Goal: Transaction & Acquisition: Subscribe to service/newsletter

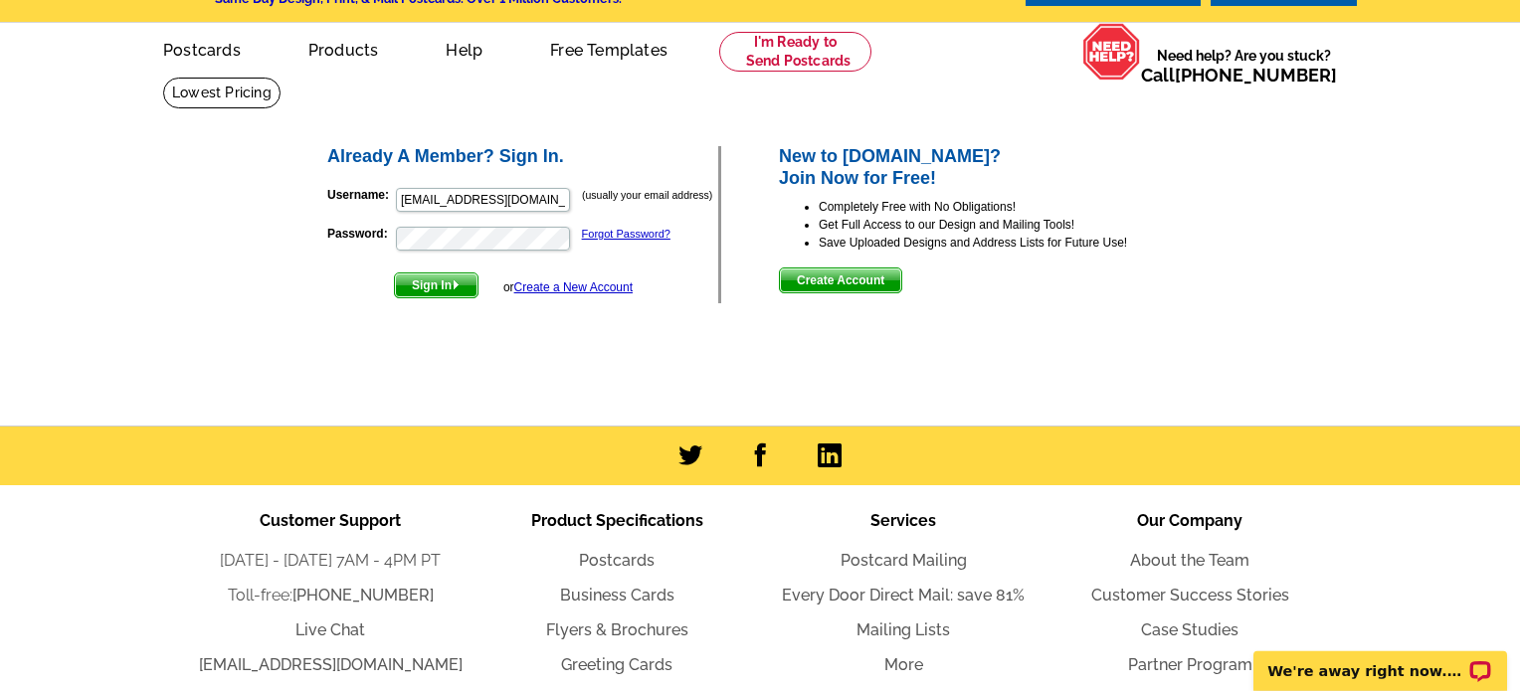
scroll to position [104, 0]
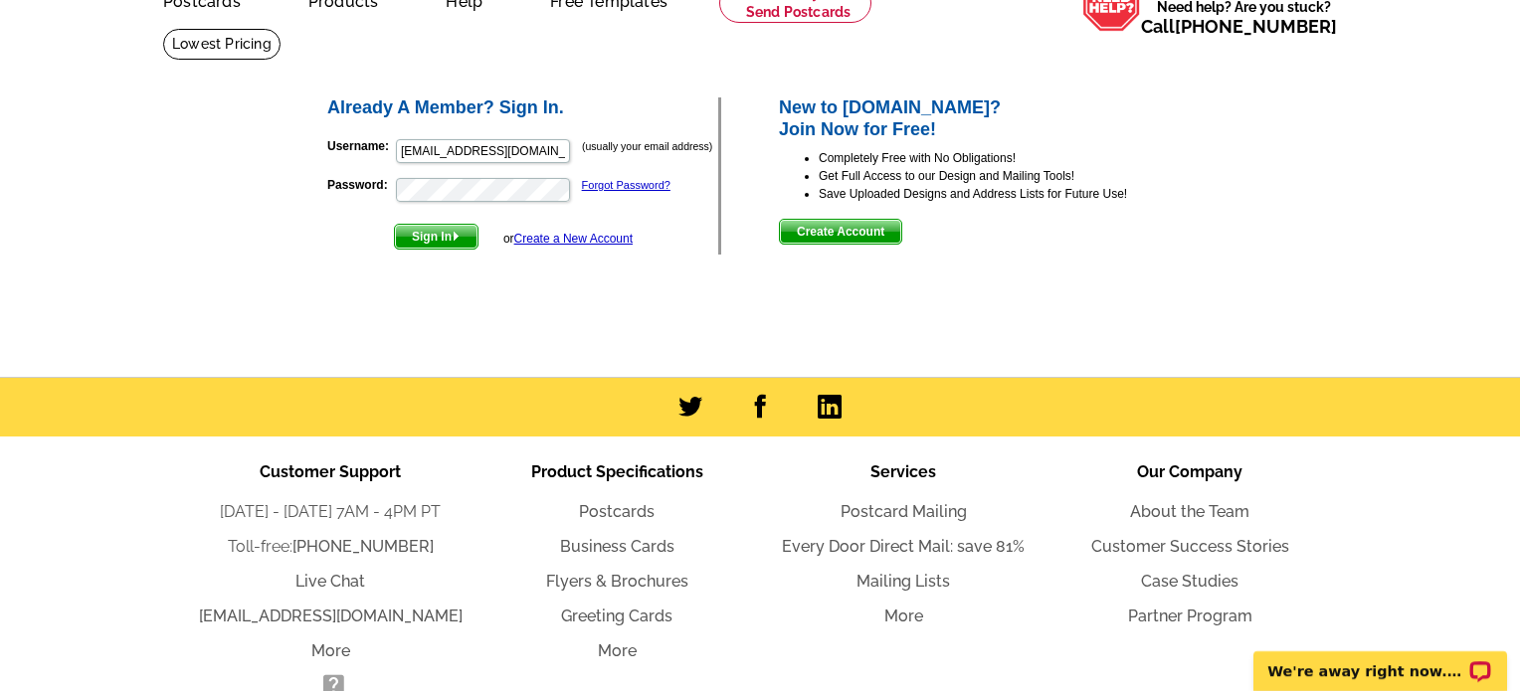
click at [601, 241] on link "Create a New Account" at bounding box center [573, 239] width 118 height 14
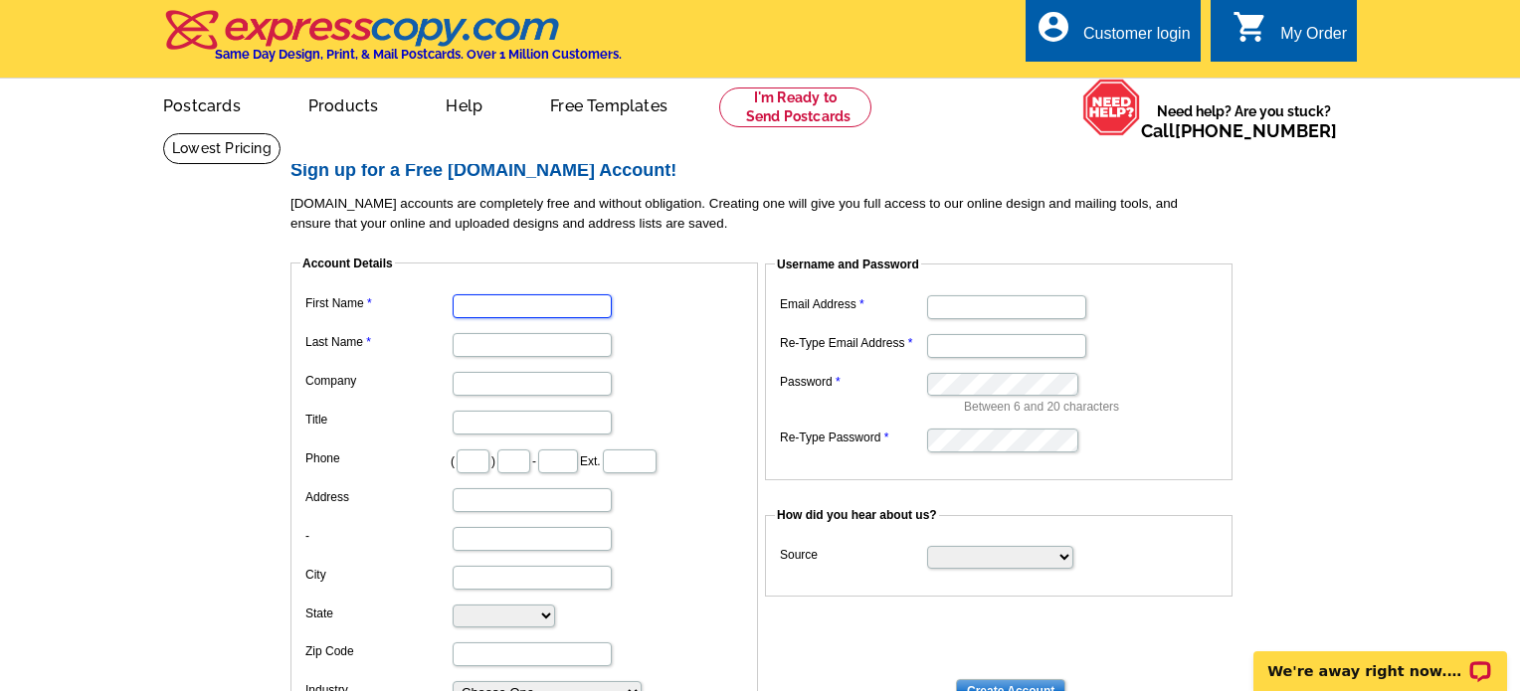
click at [553, 309] on input "First Name" at bounding box center [532, 306] width 159 height 24
click at [281, 133] on link at bounding box center [221, 148] width 117 height 31
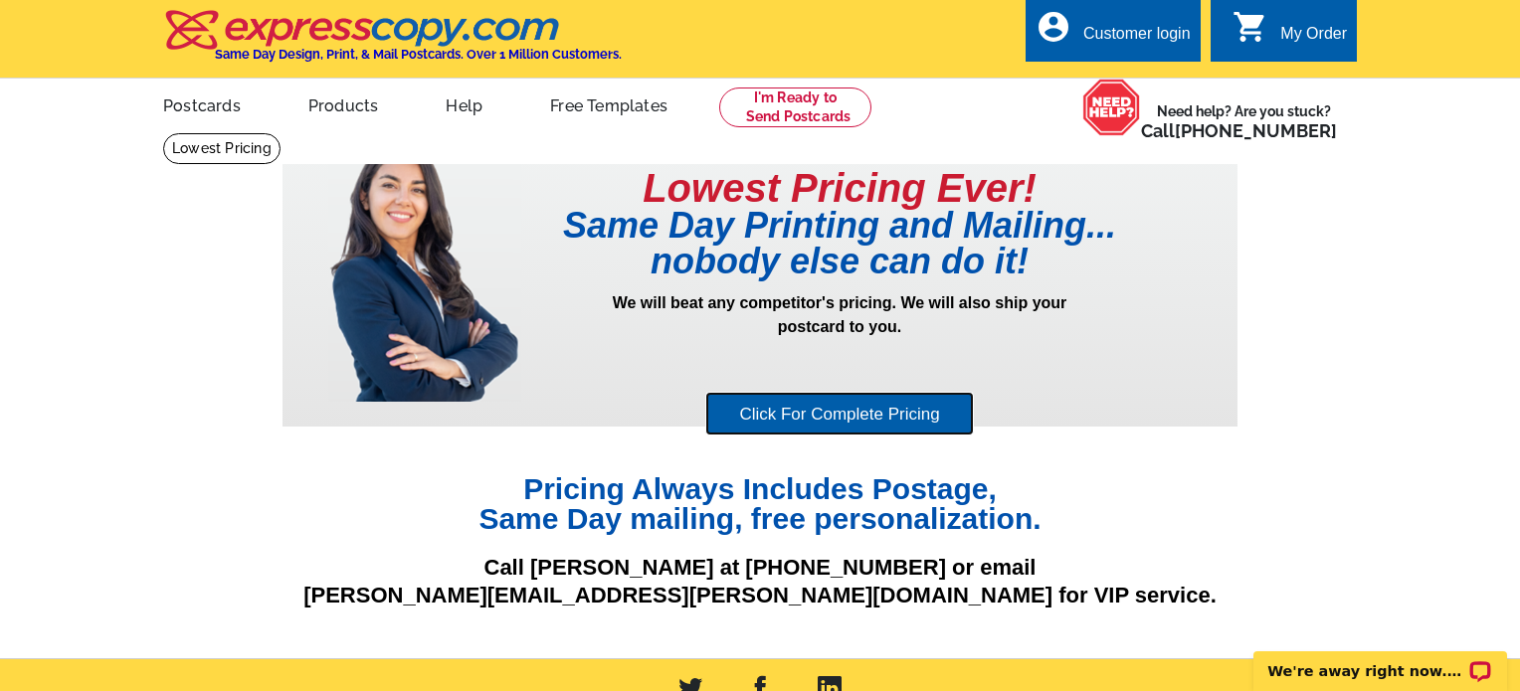
click at [925, 426] on link "Click For Complete Pricing" at bounding box center [839, 414] width 268 height 45
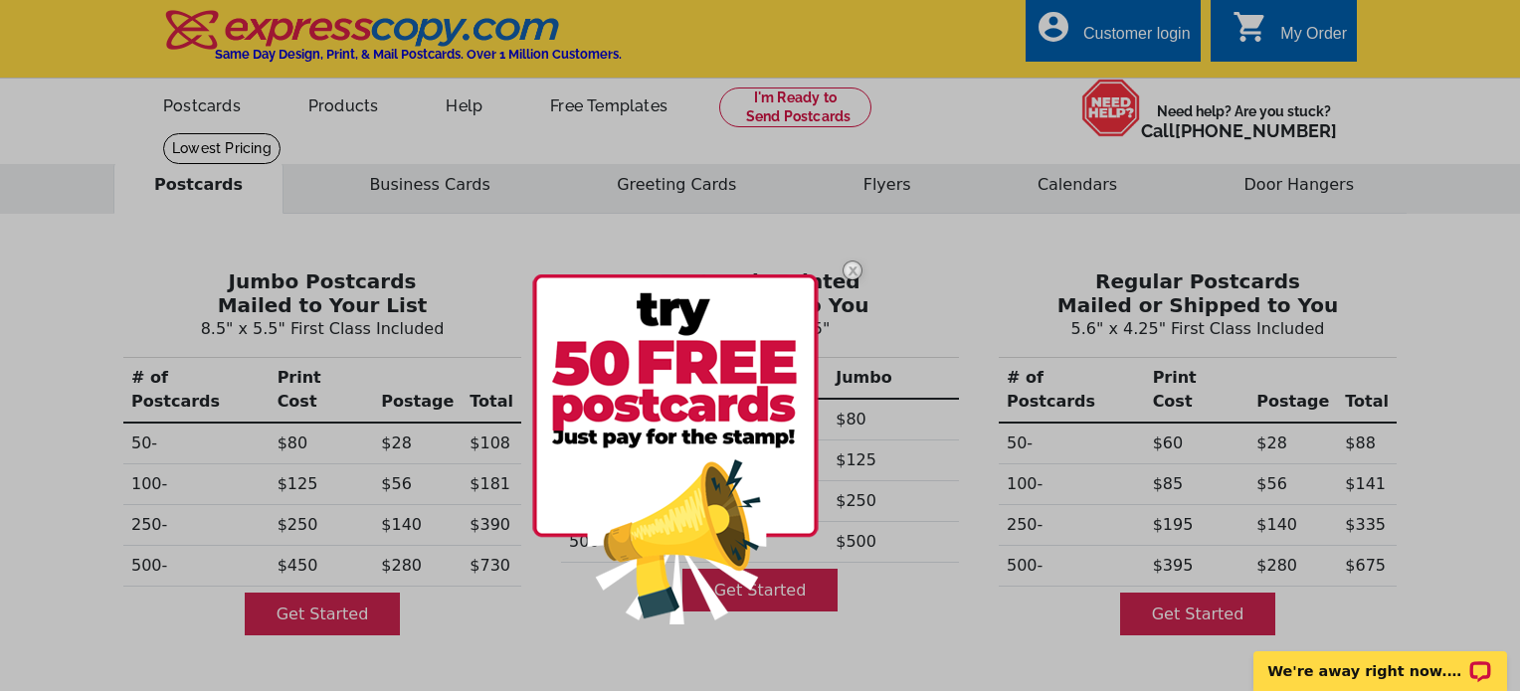
click at [850, 275] on img at bounding box center [853, 271] width 58 height 58
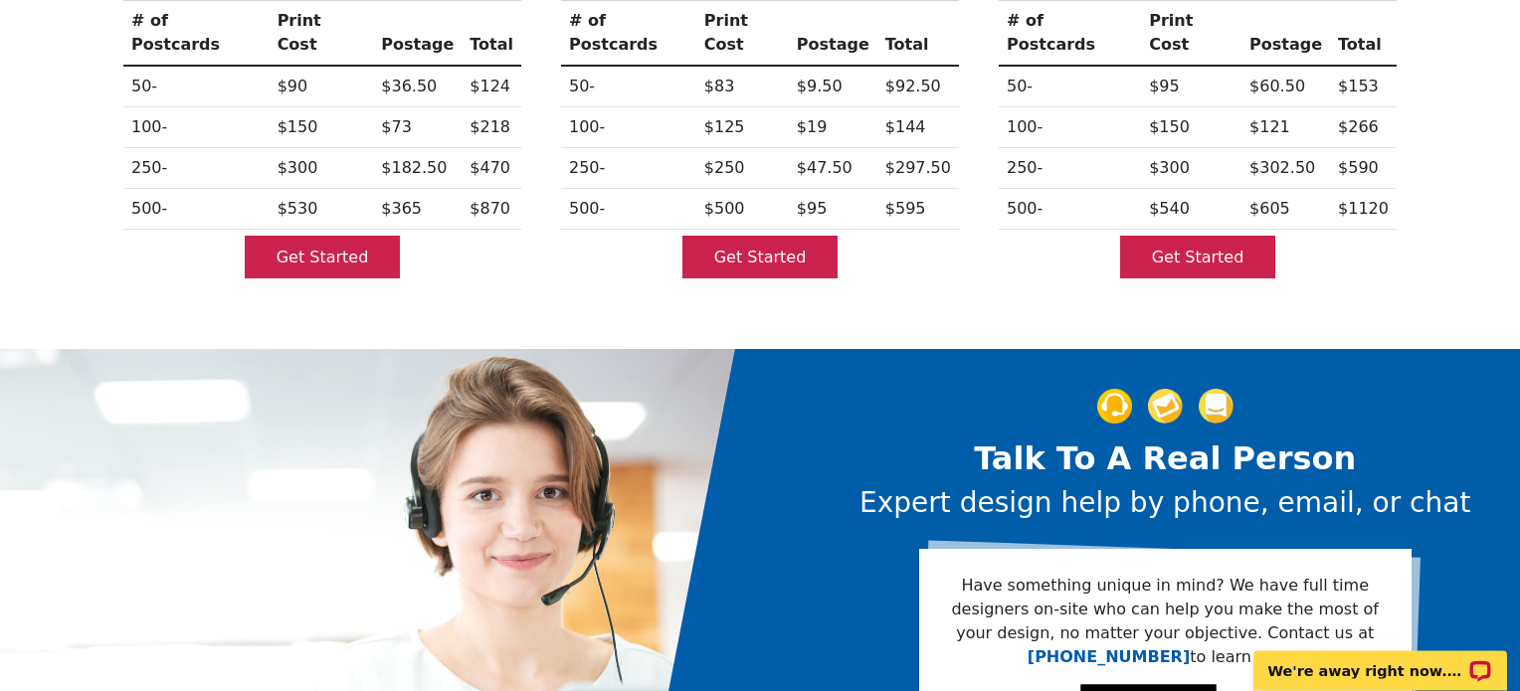
scroll to position [840, 0]
